Goal: Book appointment/travel/reservation

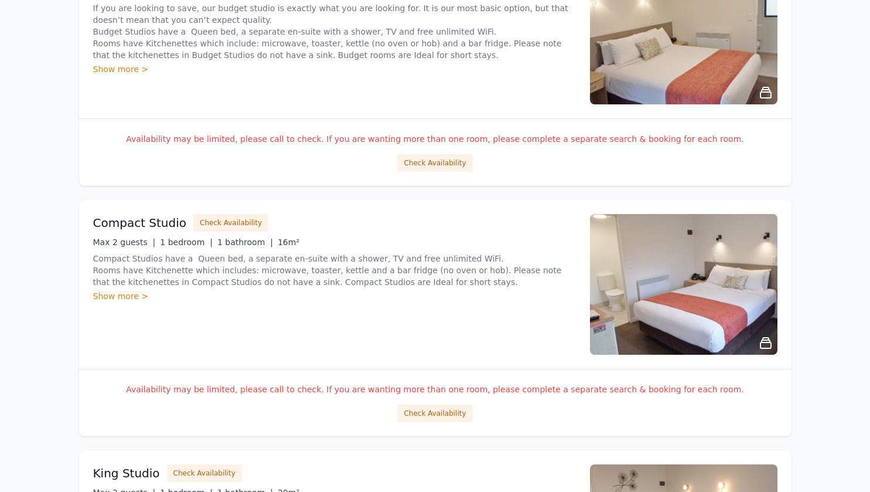
scroll to position [782, 0]
click at [474, 392] on p "Availability may be limited, please call to check. If you are wanting more than…" at bounding box center [435, 389] width 685 height 12
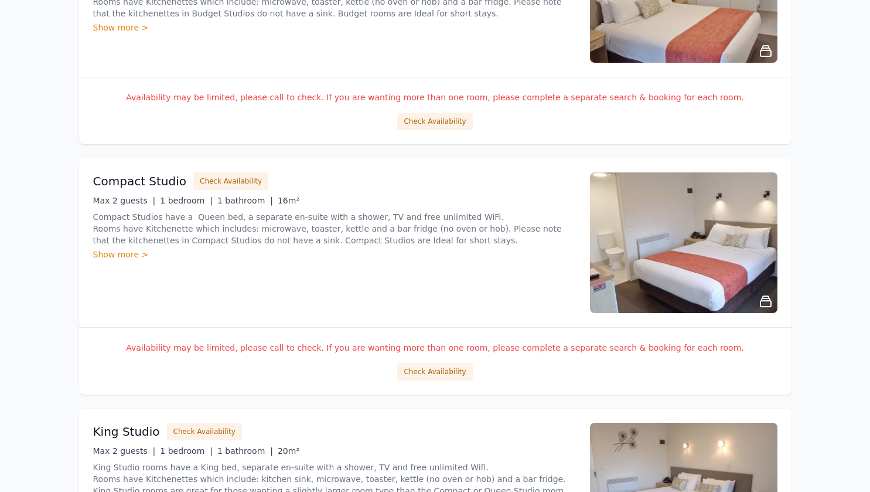
scroll to position [824, 0]
click at [442, 376] on button "Check Availability" at bounding box center [434, 371] width 75 height 18
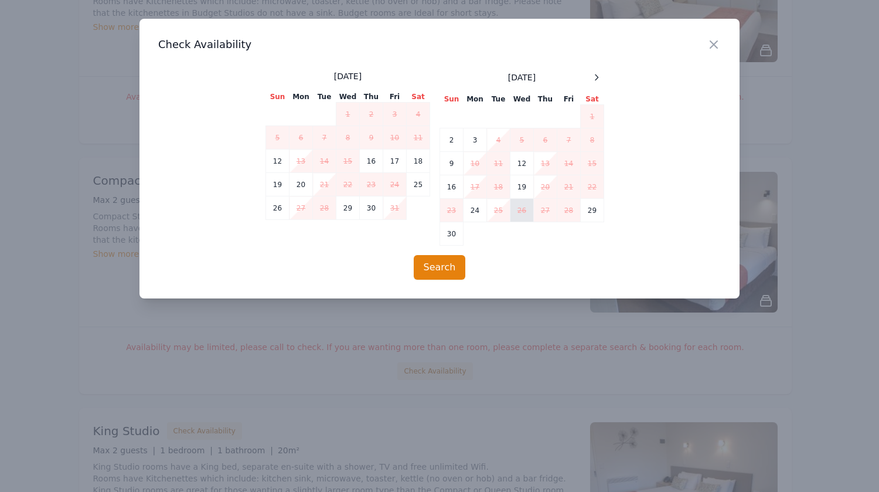
drag, startPoint x: 720, startPoint y: 44, endPoint x: 523, endPoint y: 199, distance: 250.8
click at [523, 199] on div "Close Check Availability [DATE] Sun Mon Tue Wed Thu Fri Sat 1 2 3 4 5 6 7 8 9 1…" at bounding box center [439, 159] width 600 height 280
click at [597, 74] on icon at bounding box center [596, 77] width 9 height 9
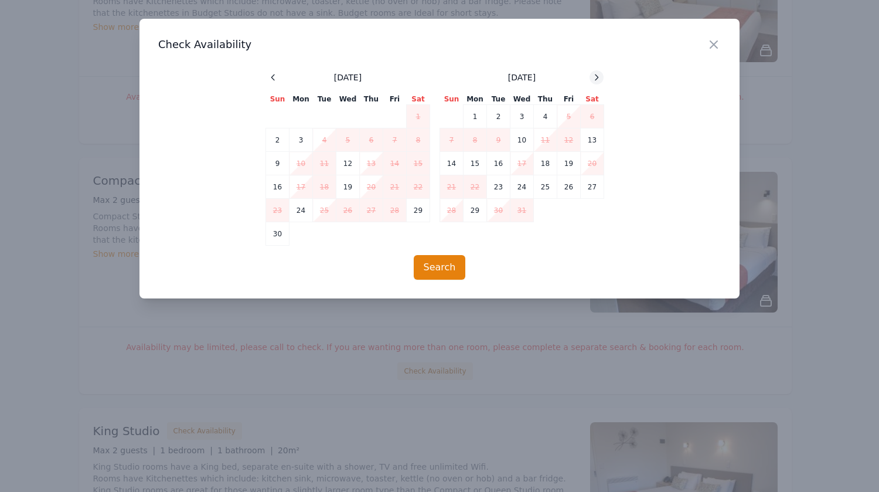
click at [597, 74] on icon at bounding box center [596, 77] width 9 height 9
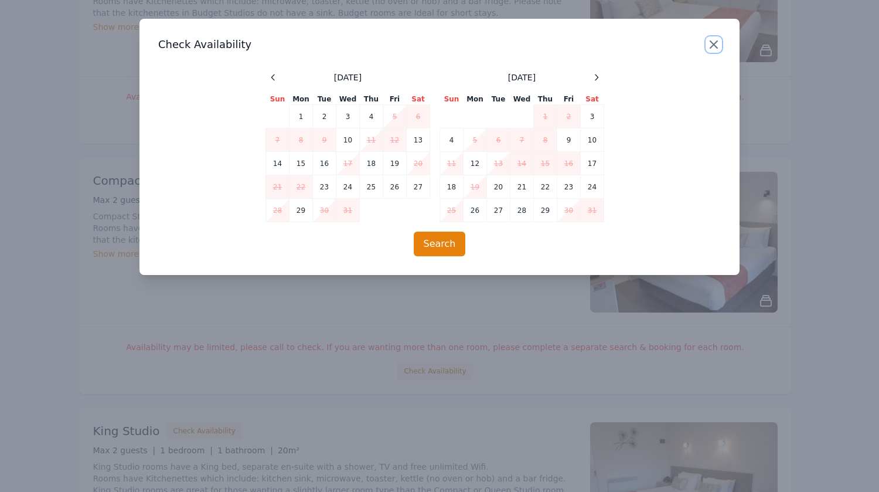
click at [708, 42] on icon "button" at bounding box center [714, 45] width 14 height 14
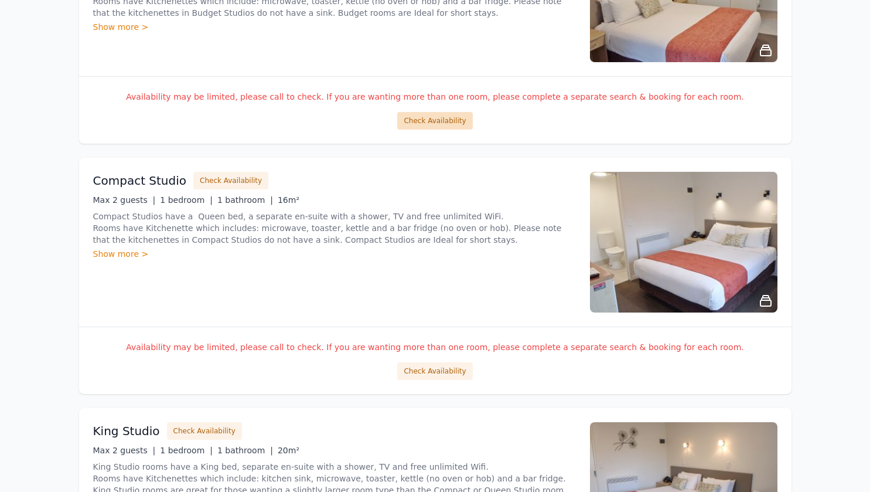
click at [427, 115] on button "Check Availability" at bounding box center [434, 121] width 75 height 18
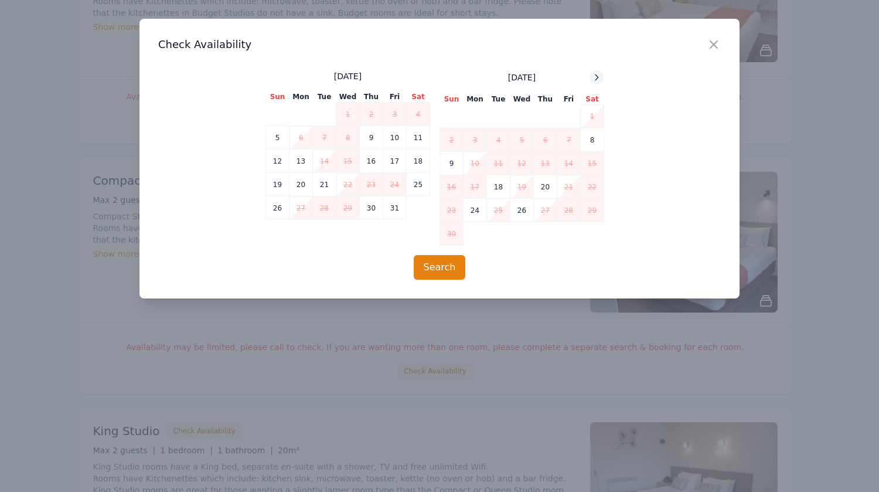
click at [596, 73] on icon at bounding box center [596, 77] width 9 height 9
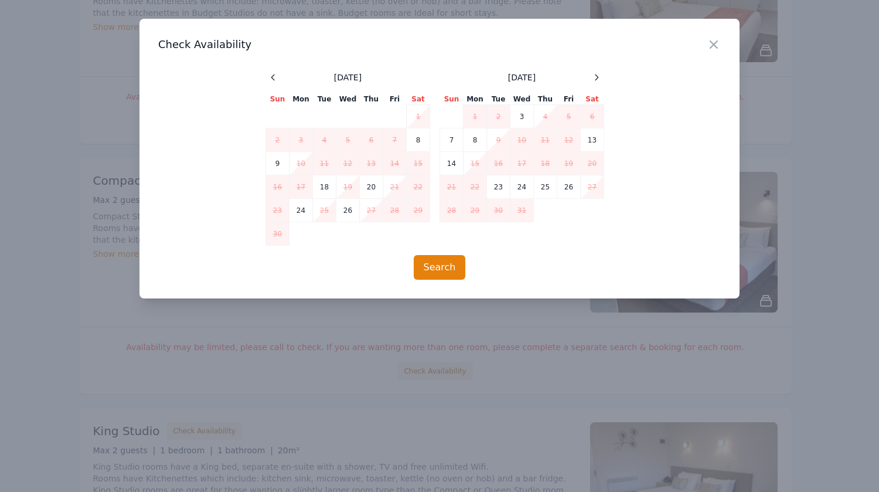
click at [822, 176] on div at bounding box center [439, 246] width 879 height 492
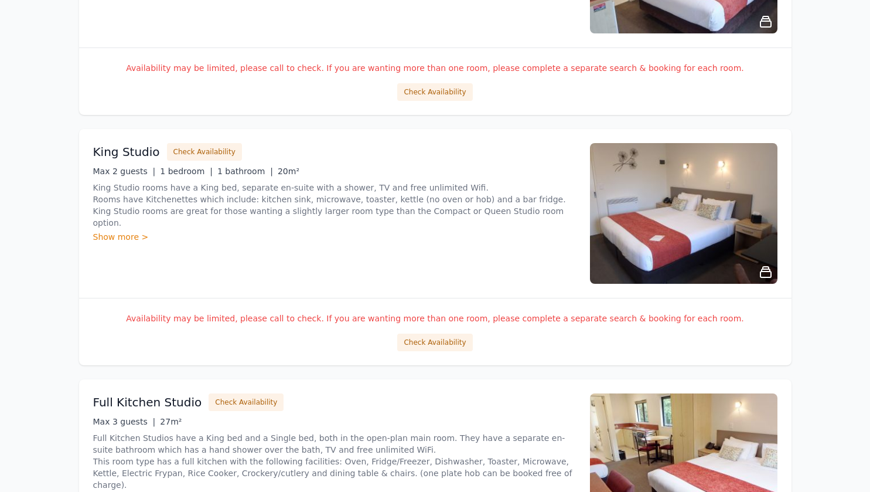
scroll to position [1111, 0]
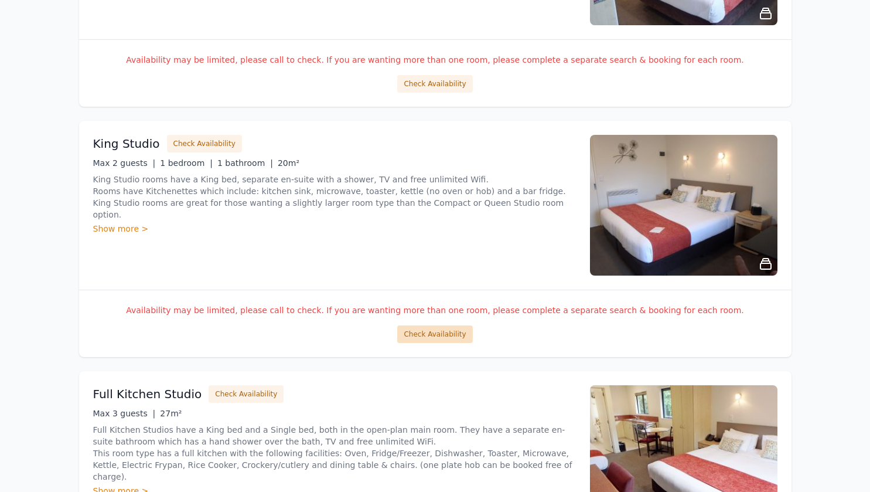
click at [441, 328] on button "Check Availability" at bounding box center [434, 334] width 75 height 18
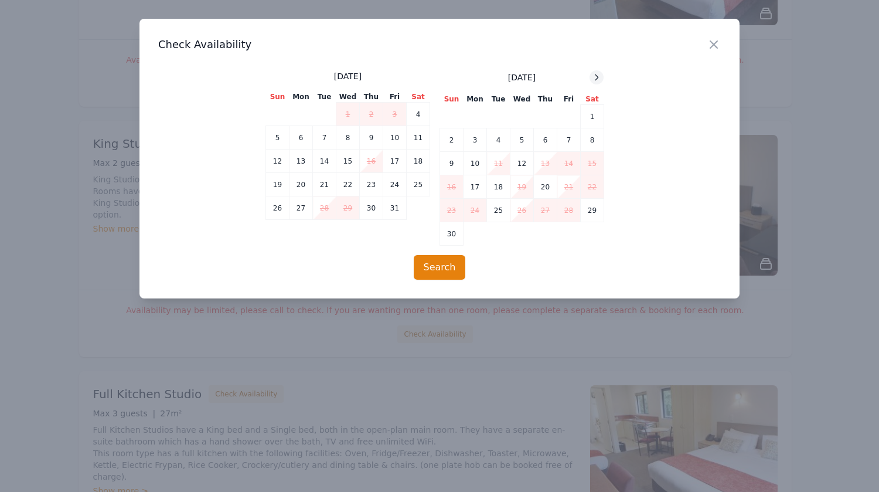
click at [594, 76] on icon at bounding box center [596, 77] width 9 height 9
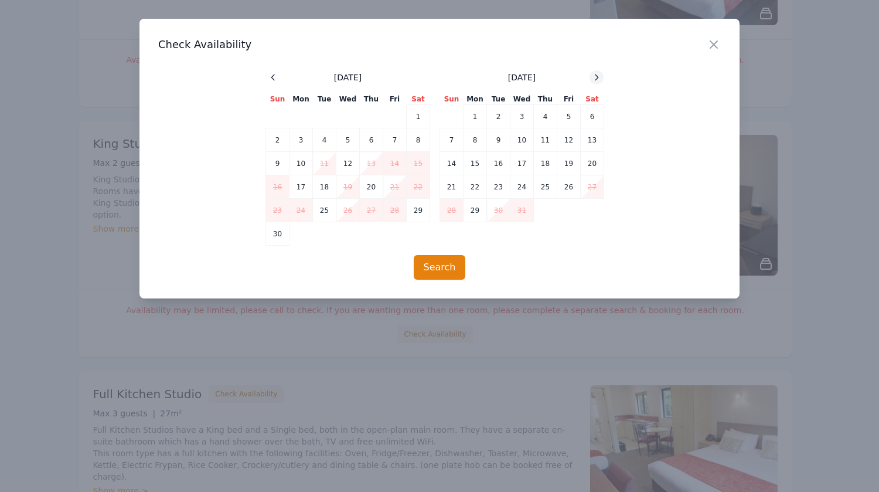
click at [594, 76] on icon at bounding box center [596, 77] width 9 height 9
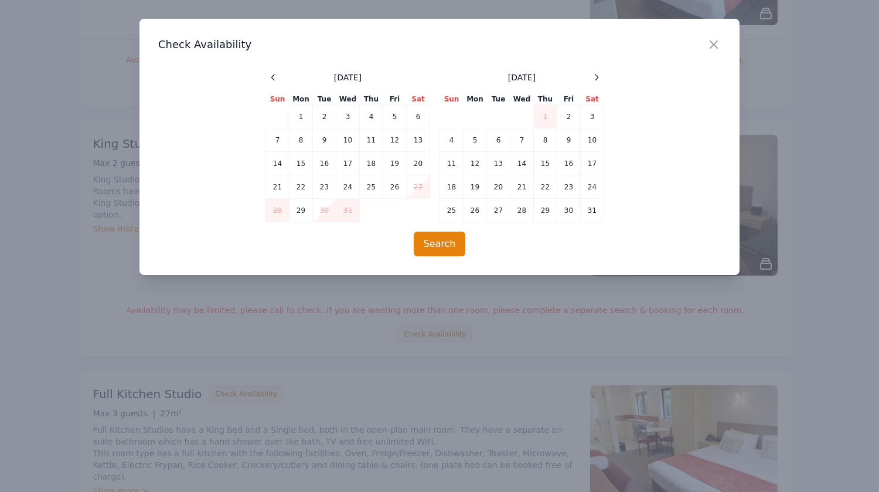
click at [749, 200] on div at bounding box center [439, 246] width 879 height 492
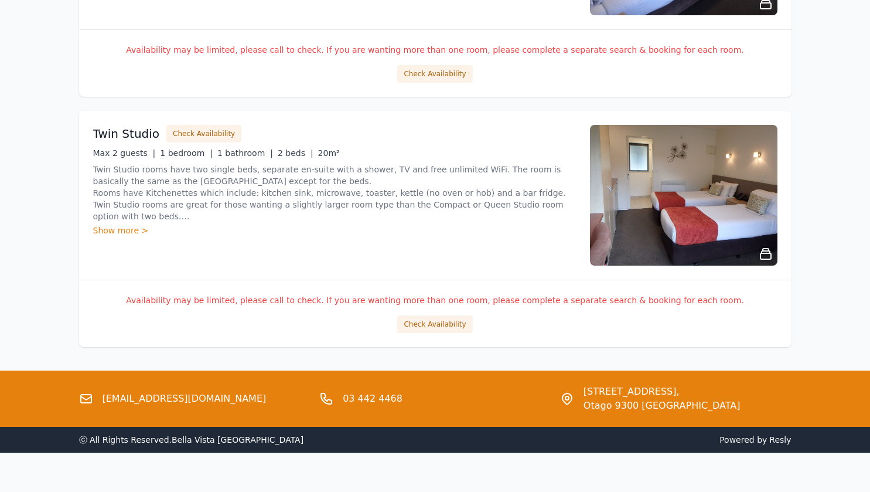
scroll to position [2139, 0]
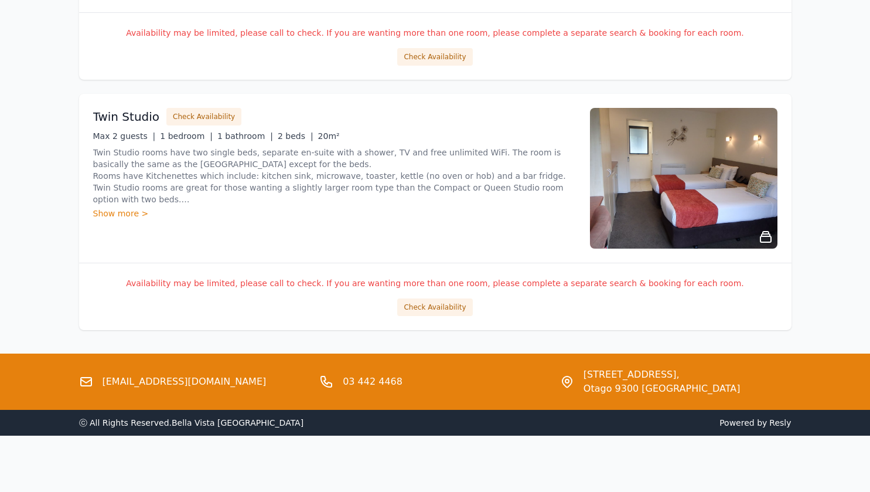
click at [175, 380] on link "[EMAIL_ADDRESS][DOMAIN_NAME]" at bounding box center [185, 381] width 164 height 14
click at [170, 384] on link "[EMAIL_ADDRESS][DOMAIN_NAME]" at bounding box center [185, 381] width 164 height 14
click at [194, 384] on link "[EMAIL_ADDRESS][DOMAIN_NAME]" at bounding box center [185, 381] width 164 height 14
drag, startPoint x: 225, startPoint y: 382, endPoint x: 171, endPoint y: 382, distance: 54.5
click at [171, 382] on div "[EMAIL_ADDRESS][DOMAIN_NAME]" at bounding box center [194, 381] width 231 height 28
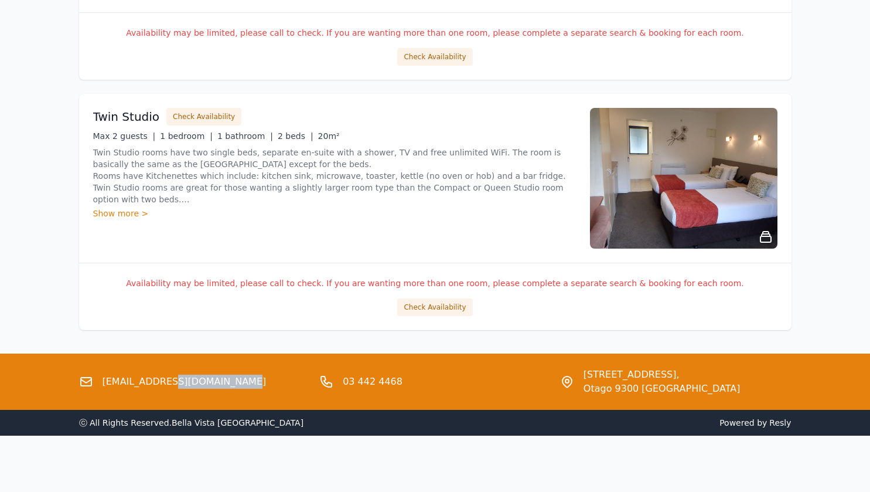
click at [242, 394] on div "[EMAIL_ADDRESS][DOMAIN_NAME]" at bounding box center [194, 381] width 231 height 28
drag, startPoint x: 231, startPoint y: 382, endPoint x: 96, endPoint y: 385, distance: 134.8
click at [96, 385] on div "[EMAIL_ADDRESS][DOMAIN_NAME]" at bounding box center [194, 381] width 231 height 28
copy link "[EMAIL_ADDRESS][DOMAIN_NAME]"
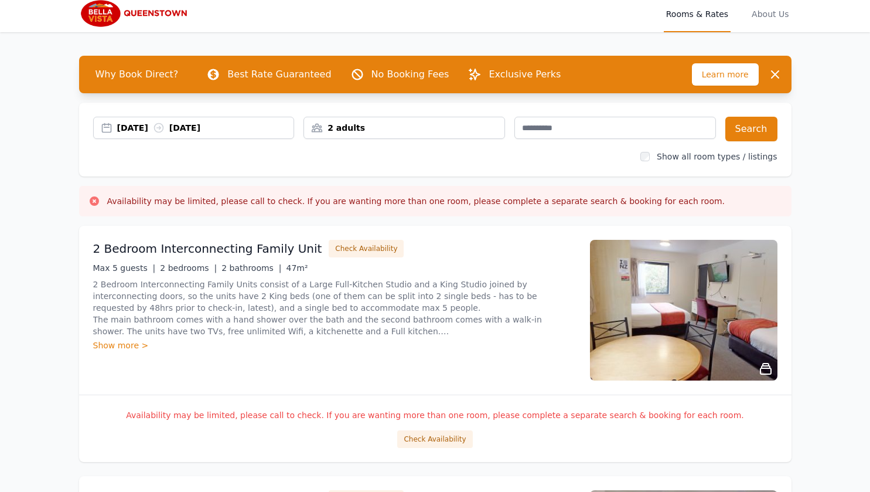
scroll to position [43, 0]
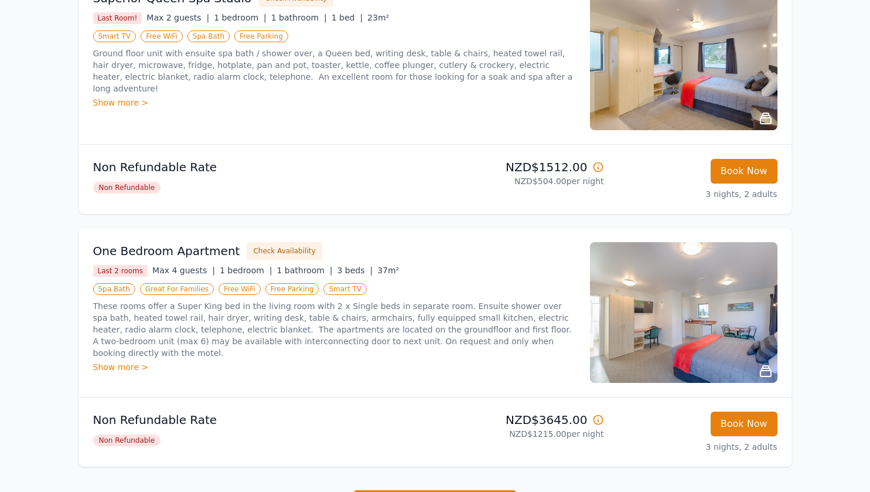
scroll to position [689, 0]
